Goal: Task Accomplishment & Management: Use online tool/utility

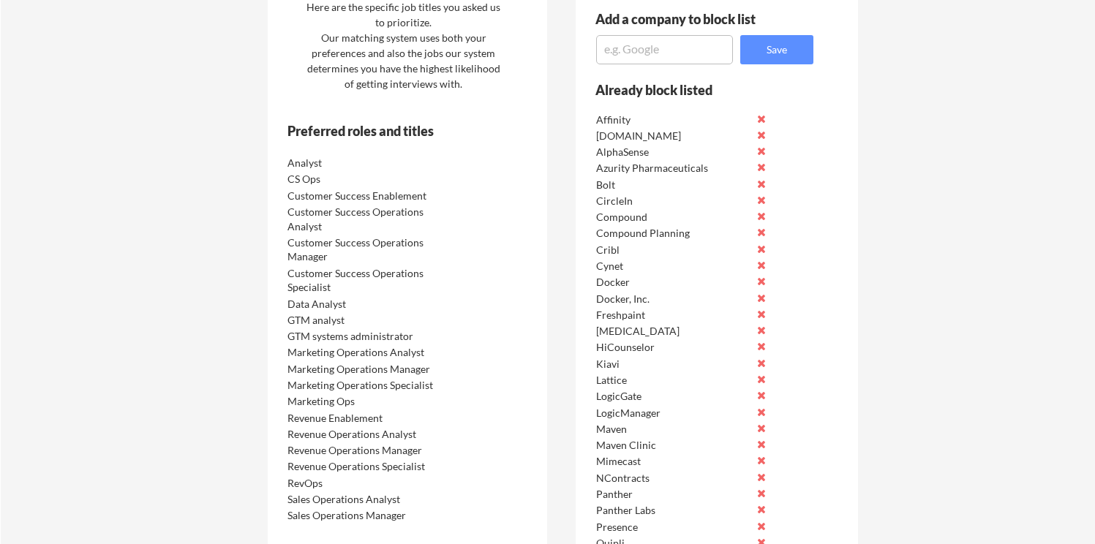
scroll to position [730, 0]
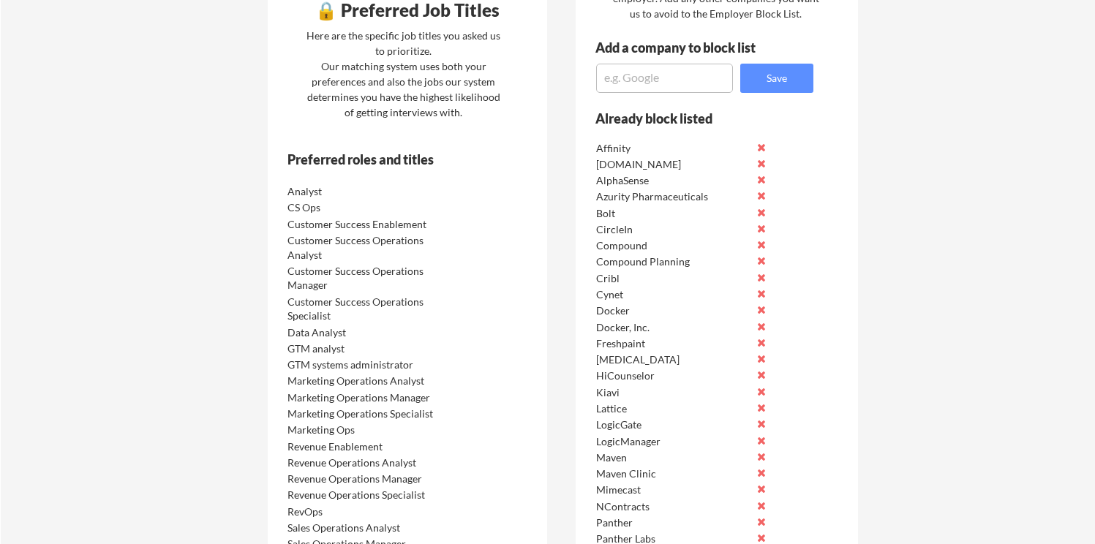
click at [673, 72] on textarea at bounding box center [664, 78] width 137 height 29
type textarea "Donnelley Financial Solutions"
click at [778, 85] on button "Save" at bounding box center [777, 78] width 73 height 29
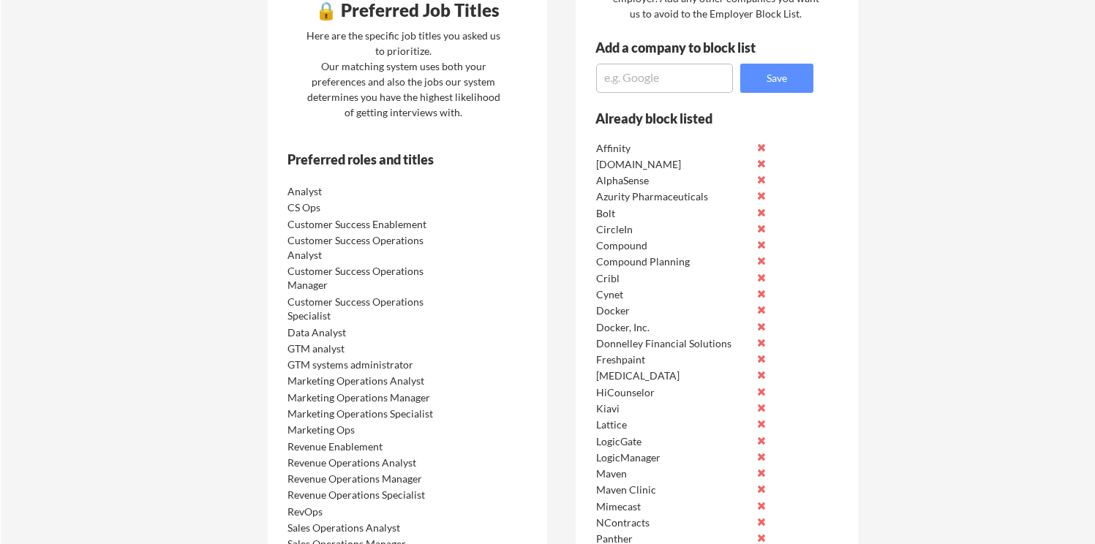
click at [658, 83] on textarea at bounding box center [664, 78] width 137 height 29
type textarea "DFIN"
click at [782, 78] on button "Save" at bounding box center [777, 78] width 73 height 29
click at [661, 75] on textarea at bounding box center [664, 78] width 137 height 29
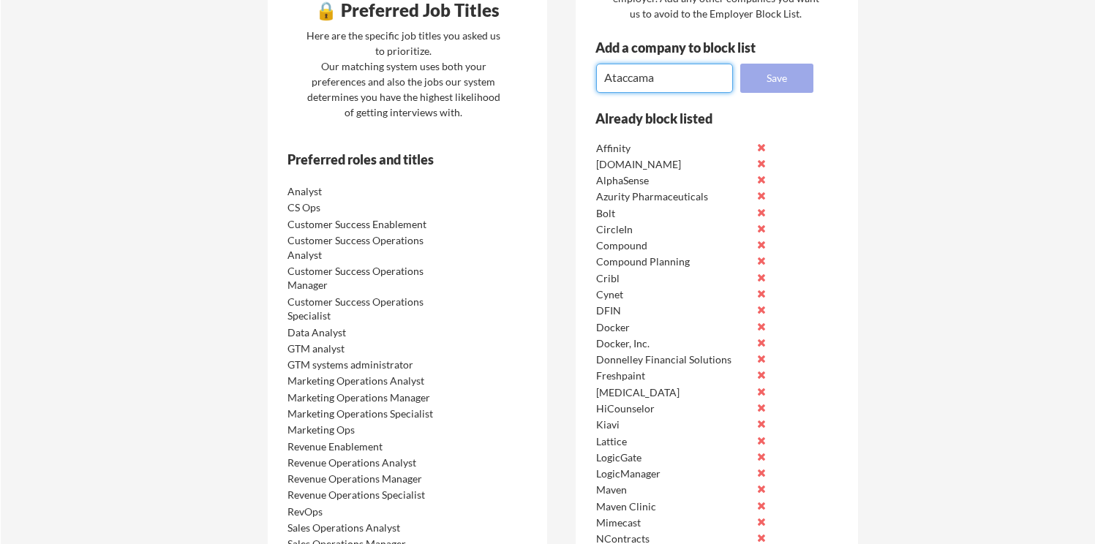
type textarea "Ataccama"
click at [769, 81] on button "Save" at bounding box center [777, 78] width 73 height 29
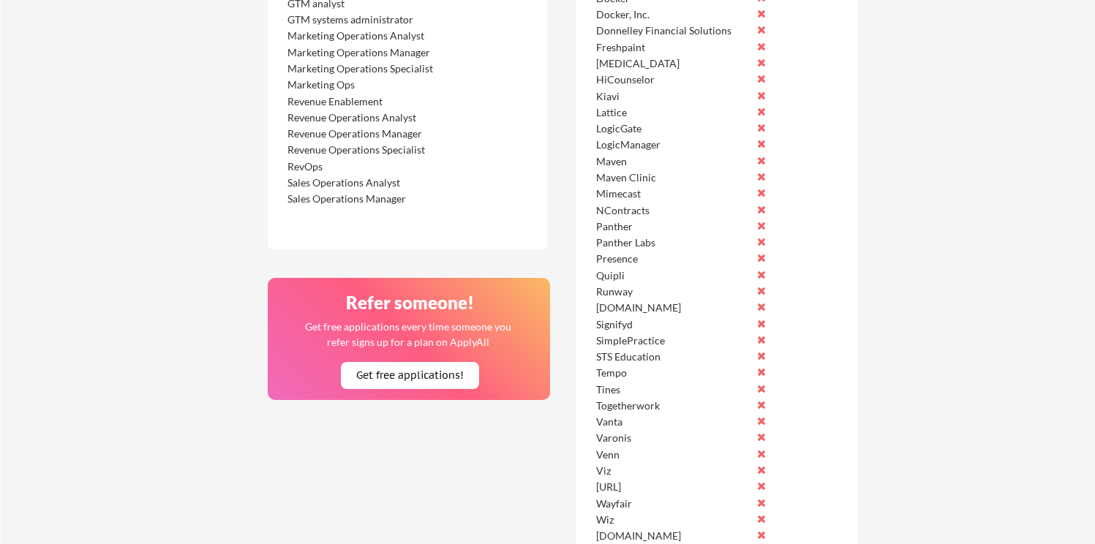
scroll to position [1043, 0]
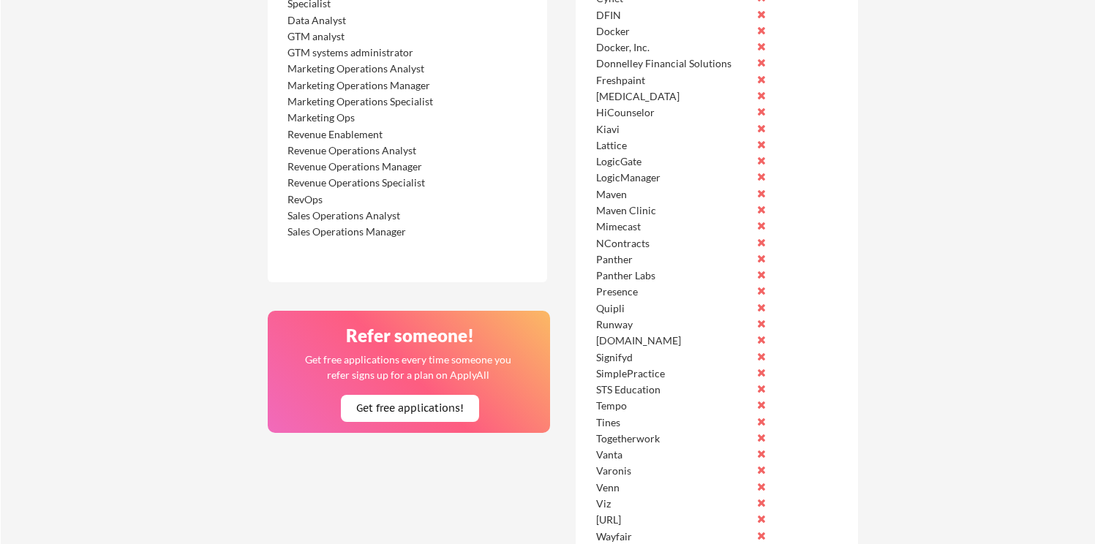
click at [760, 142] on button at bounding box center [761, 144] width 11 height 11
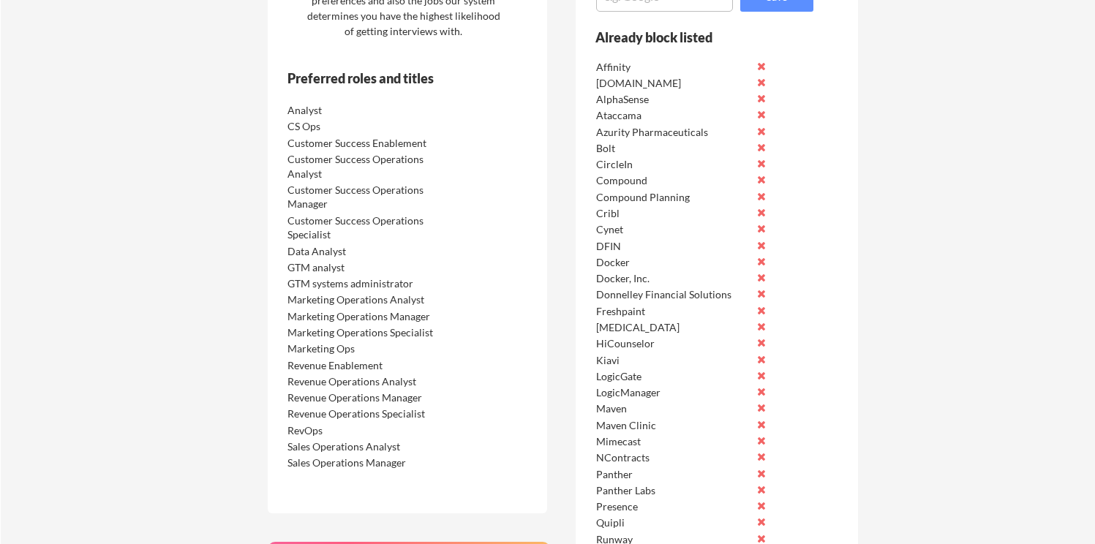
scroll to position [781, 0]
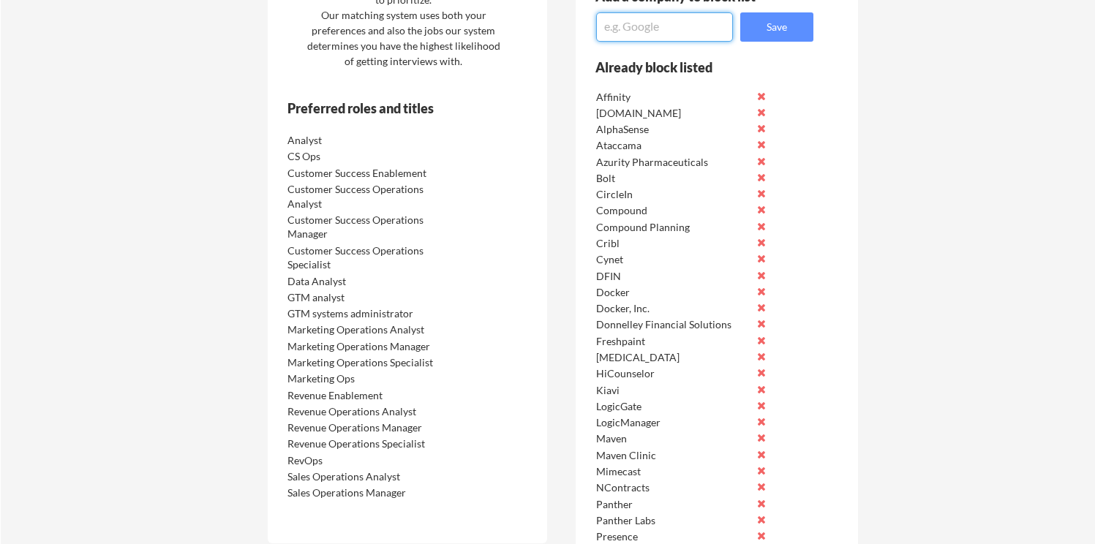
click at [702, 18] on textarea at bounding box center [664, 26] width 137 height 29
type textarea "Moveworks"
click at [768, 28] on button "Save" at bounding box center [777, 26] width 73 height 29
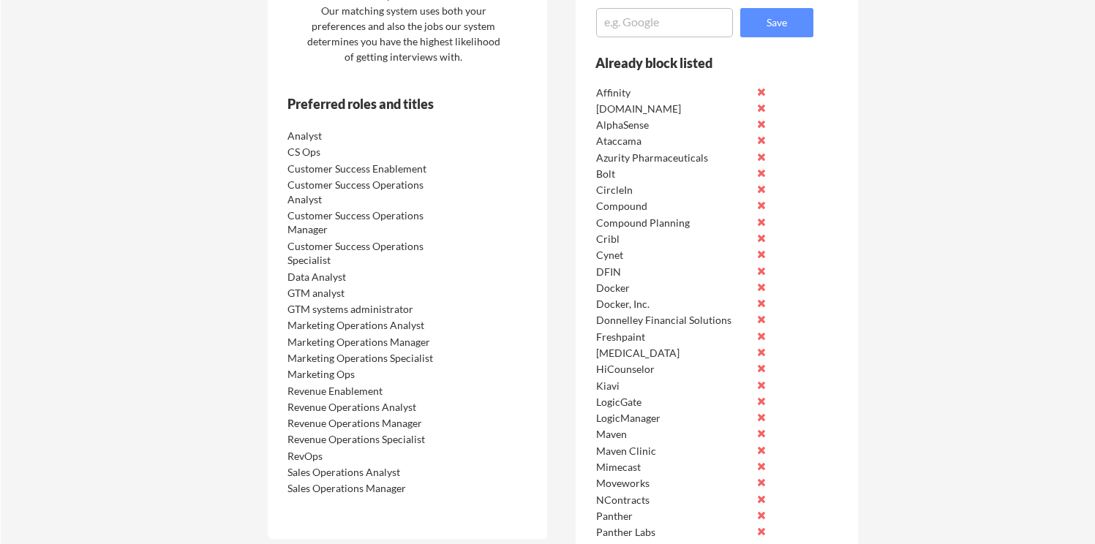
scroll to position [812, 0]
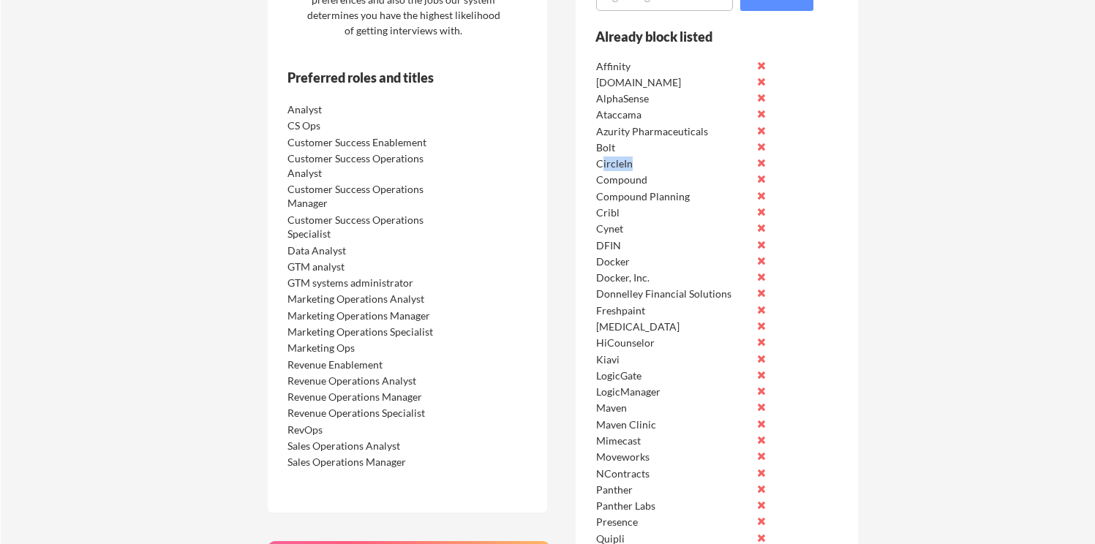
drag, startPoint x: 639, startPoint y: 168, endPoint x: 603, endPoint y: 168, distance: 35.9
click at [603, 168] on div "CircleIn" at bounding box center [673, 164] width 154 height 15
click at [592, 194] on div "Already block listed Affinity Affinity.co AlphaSense Ataccama Azurity Pharmaceu…" at bounding box center [695, 425] width 238 height 792
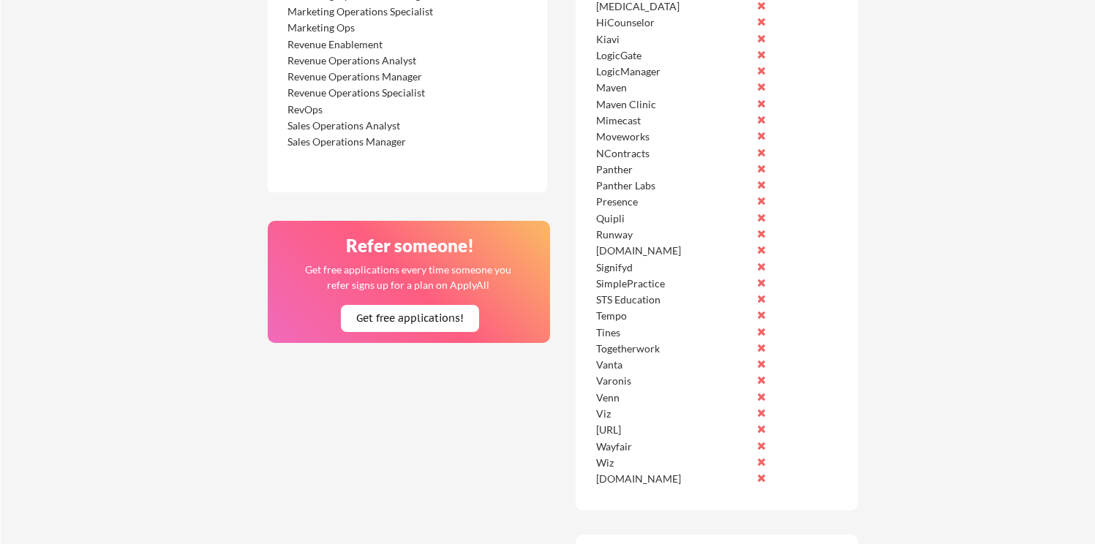
scroll to position [1136, 0]
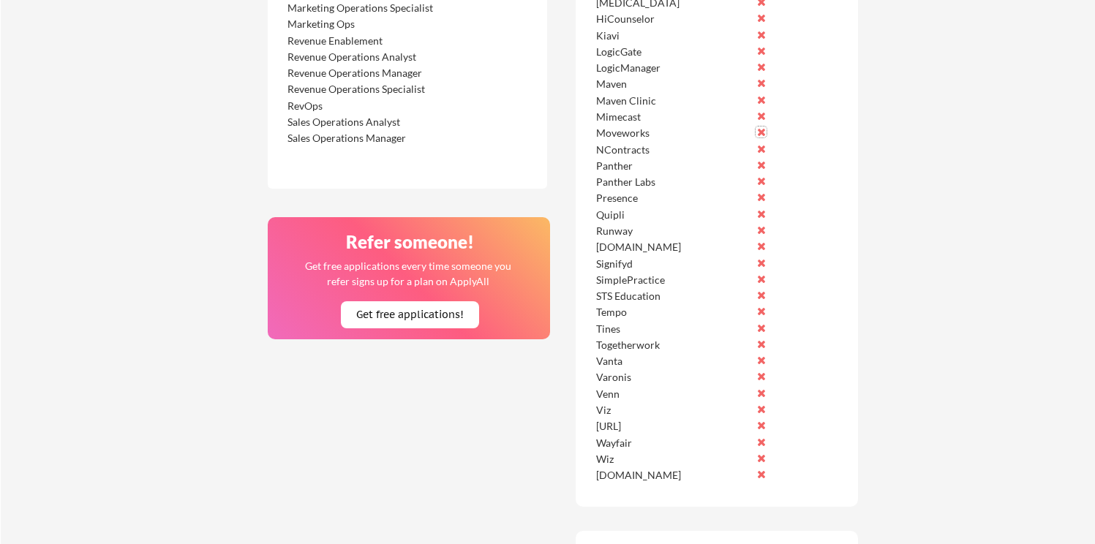
click at [764, 135] on button at bounding box center [761, 132] width 11 height 11
